Goal: Navigation & Orientation: Find specific page/section

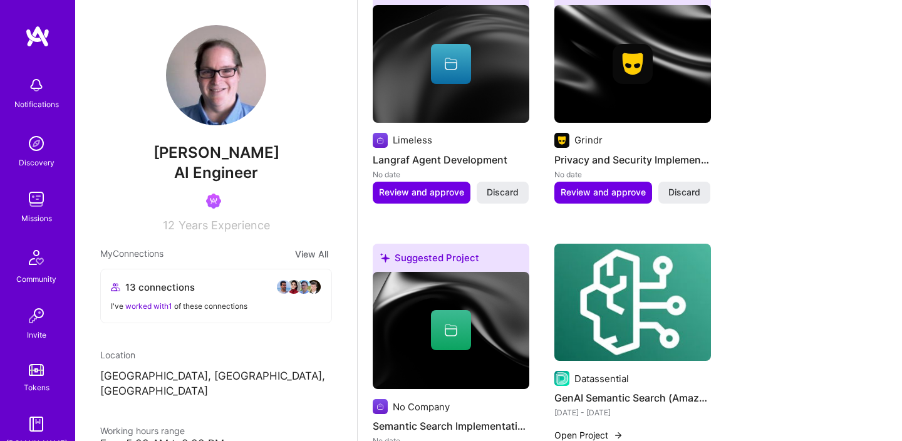
scroll to position [457, 0]
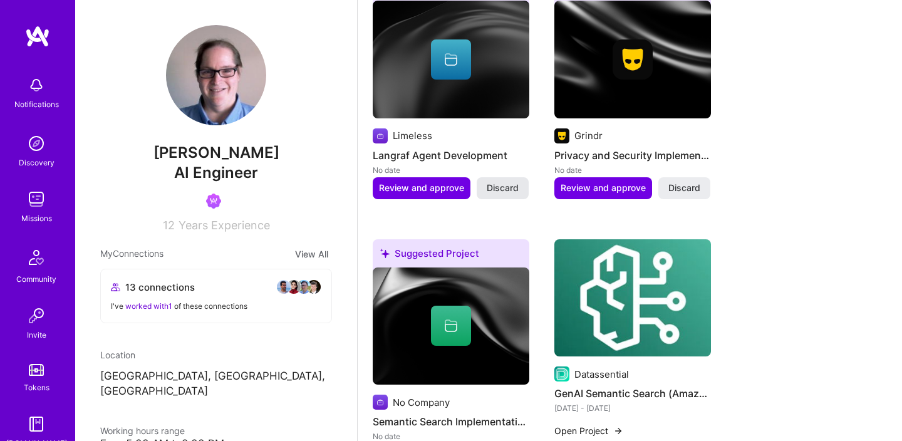
click at [501, 189] on span "Discard" at bounding box center [503, 188] width 32 height 13
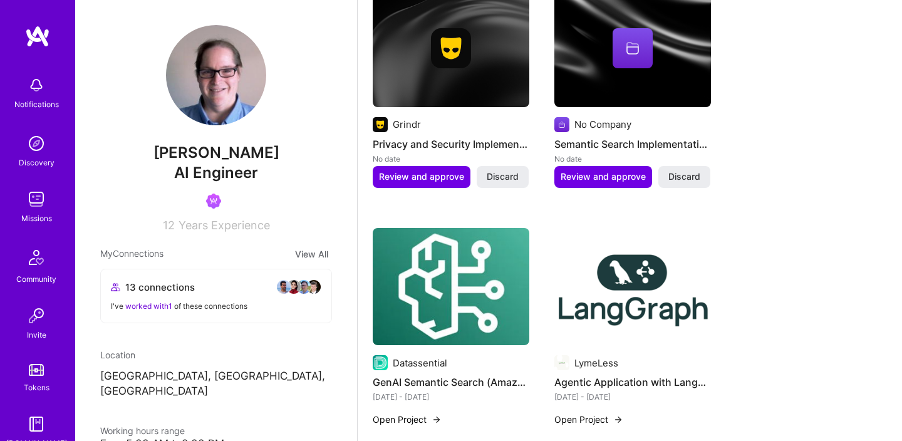
scroll to position [475, 0]
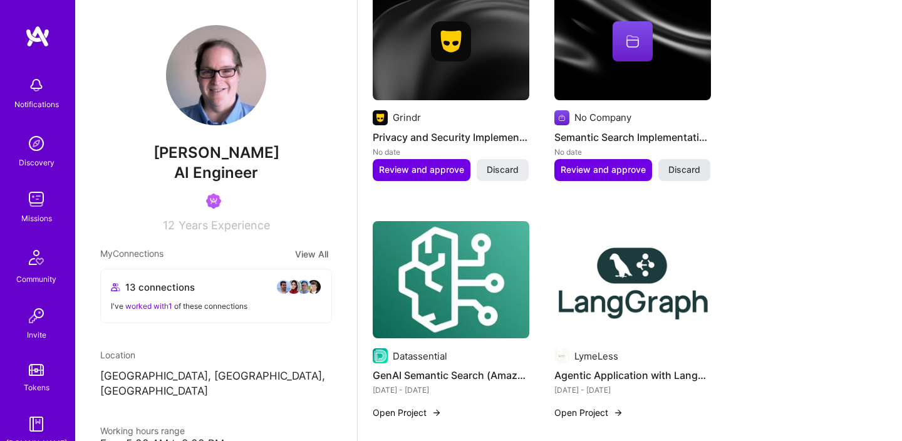
click at [672, 167] on span "Discard" at bounding box center [685, 170] width 32 height 13
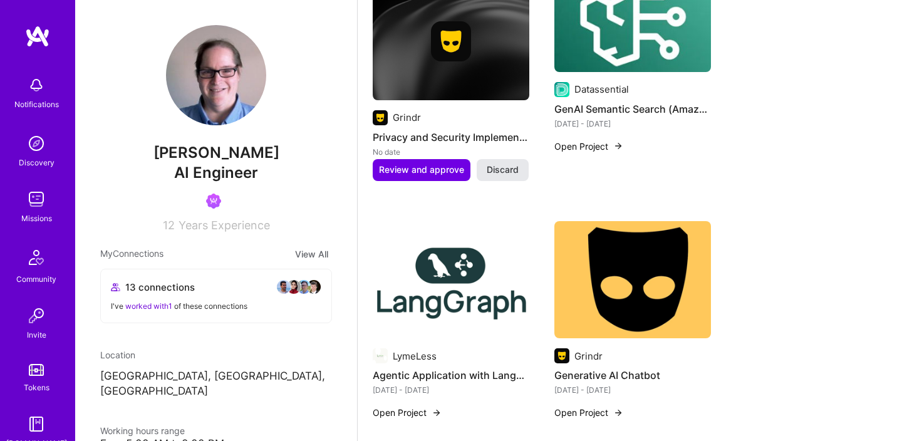
click at [500, 169] on span "Discard" at bounding box center [503, 170] width 32 height 13
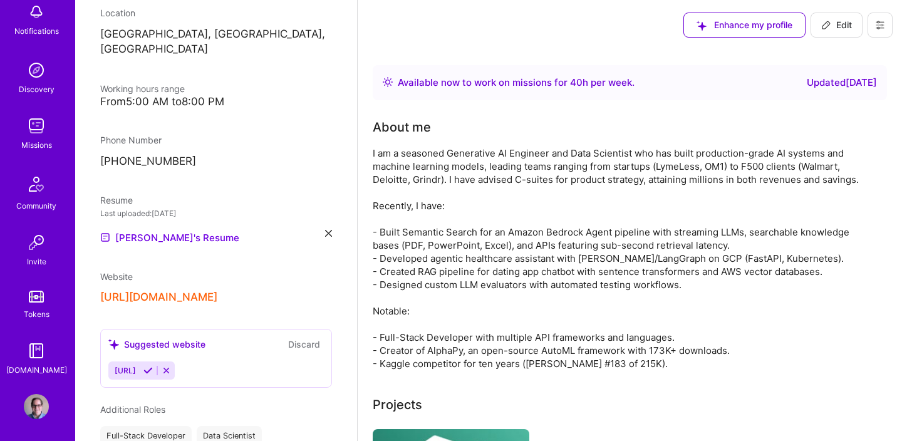
scroll to position [76, 0]
click at [36, 401] on img at bounding box center [36, 403] width 25 height 25
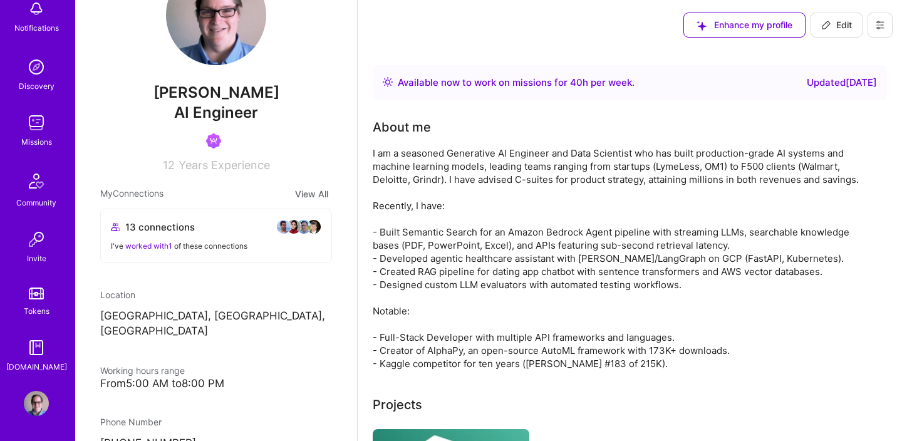
scroll to position [0, 0]
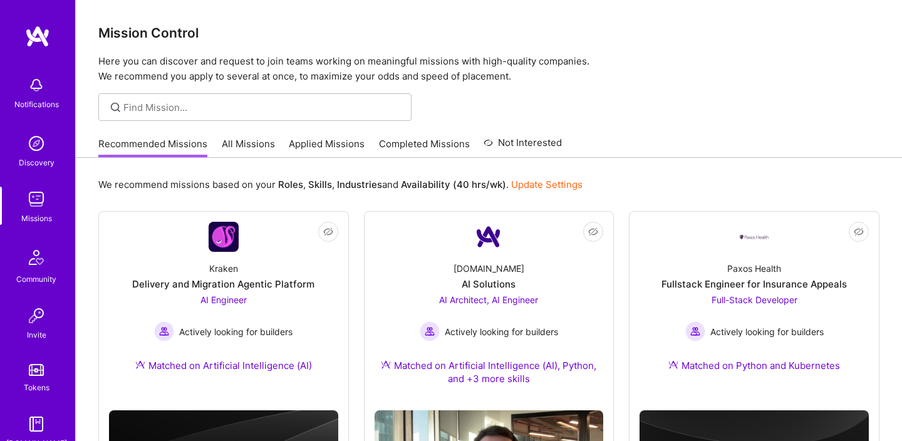
click at [311, 147] on link "Applied Missions" at bounding box center [327, 147] width 76 height 21
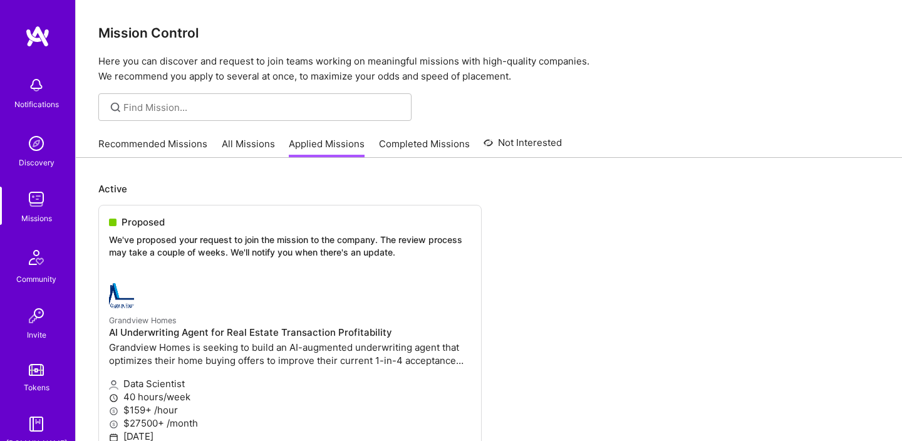
click at [252, 149] on link "All Missions" at bounding box center [248, 147] width 53 height 21
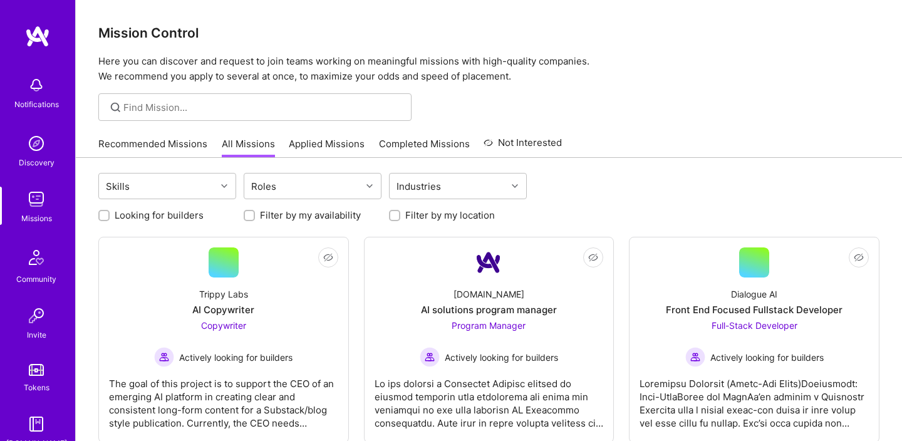
scroll to position [76, 0]
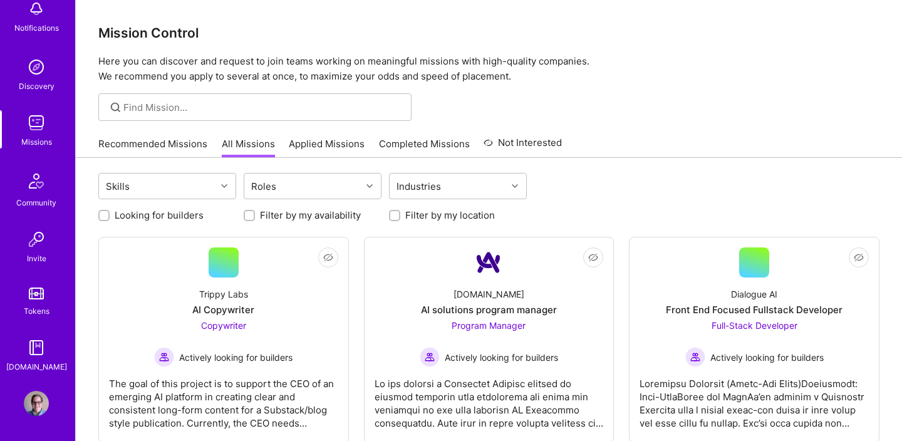
click at [34, 396] on img at bounding box center [36, 403] width 25 height 25
